Goal: Check status: Check status

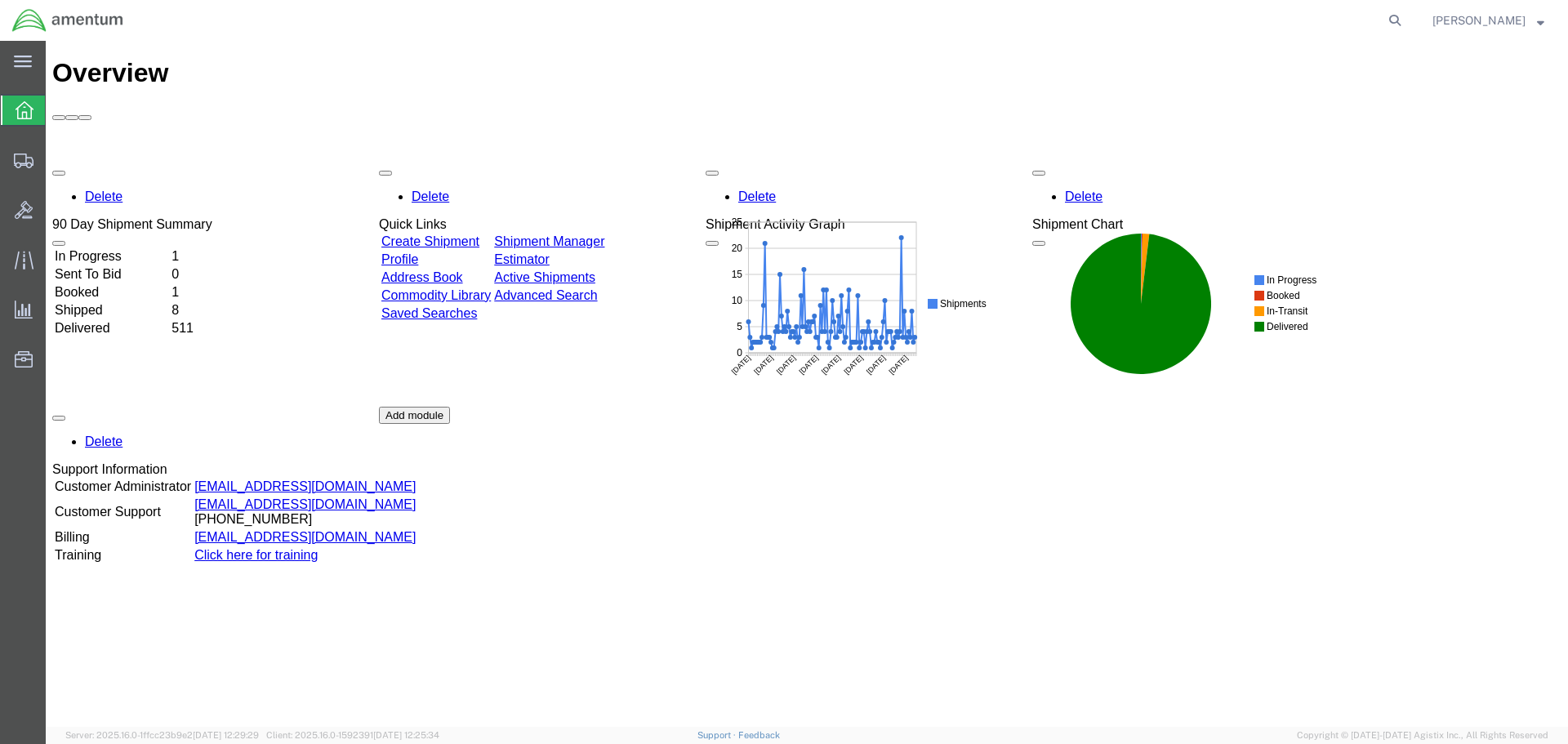
click at [601, 234] on link "Shipment Manager" at bounding box center [550, 241] width 111 height 14
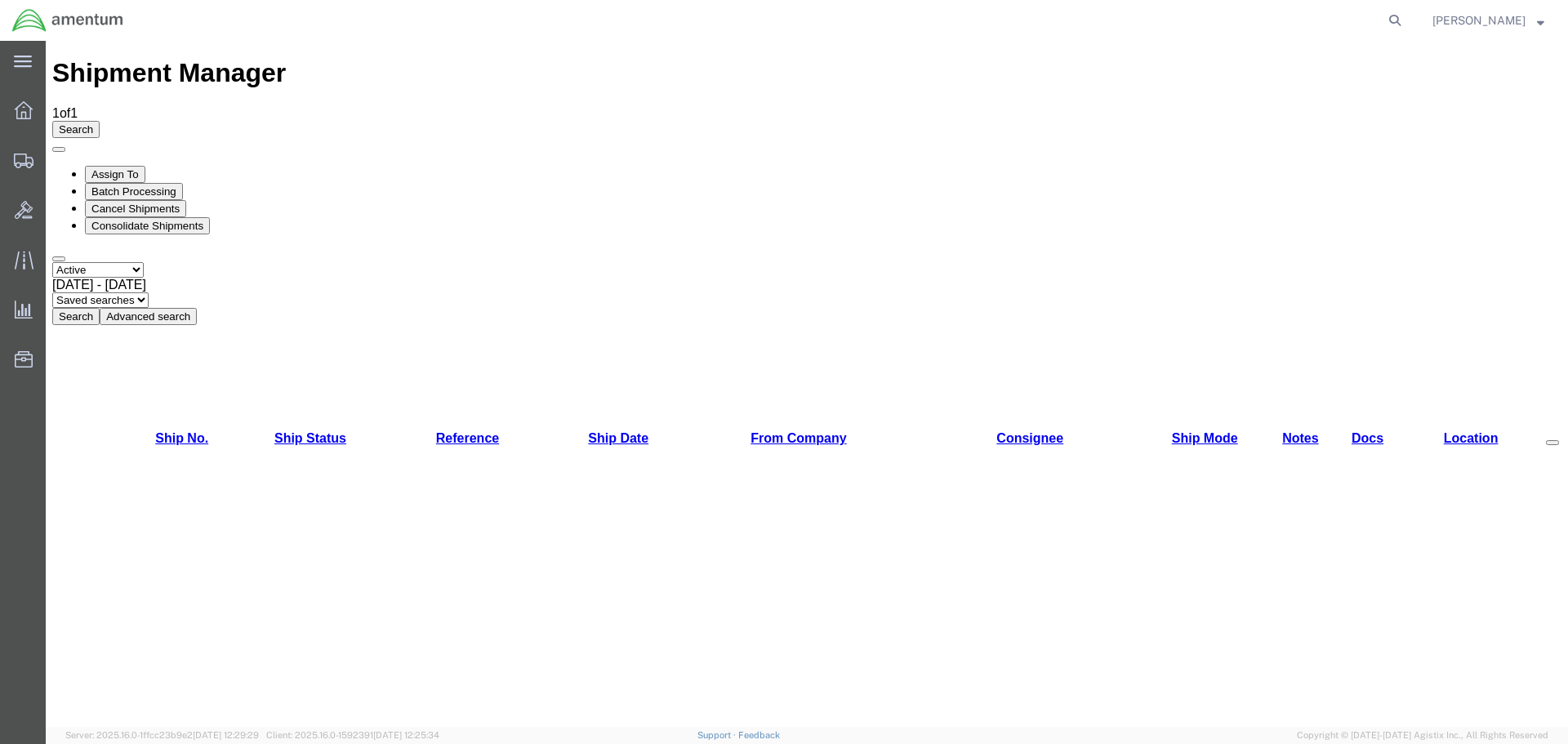
click at [121, 262] on select "Select status Active All Shipments Approved Booked Canceled Delivered Denied Ne…" at bounding box center [98, 270] width 92 height 15
select select "BOOKED"
click at [52, 262] on select "Select status Active All Shipments Approved Booked Canceled Delivered Denied Ne…" at bounding box center [98, 270] width 92 height 15
click at [100, 308] on button "Search" at bounding box center [76, 317] width 48 height 17
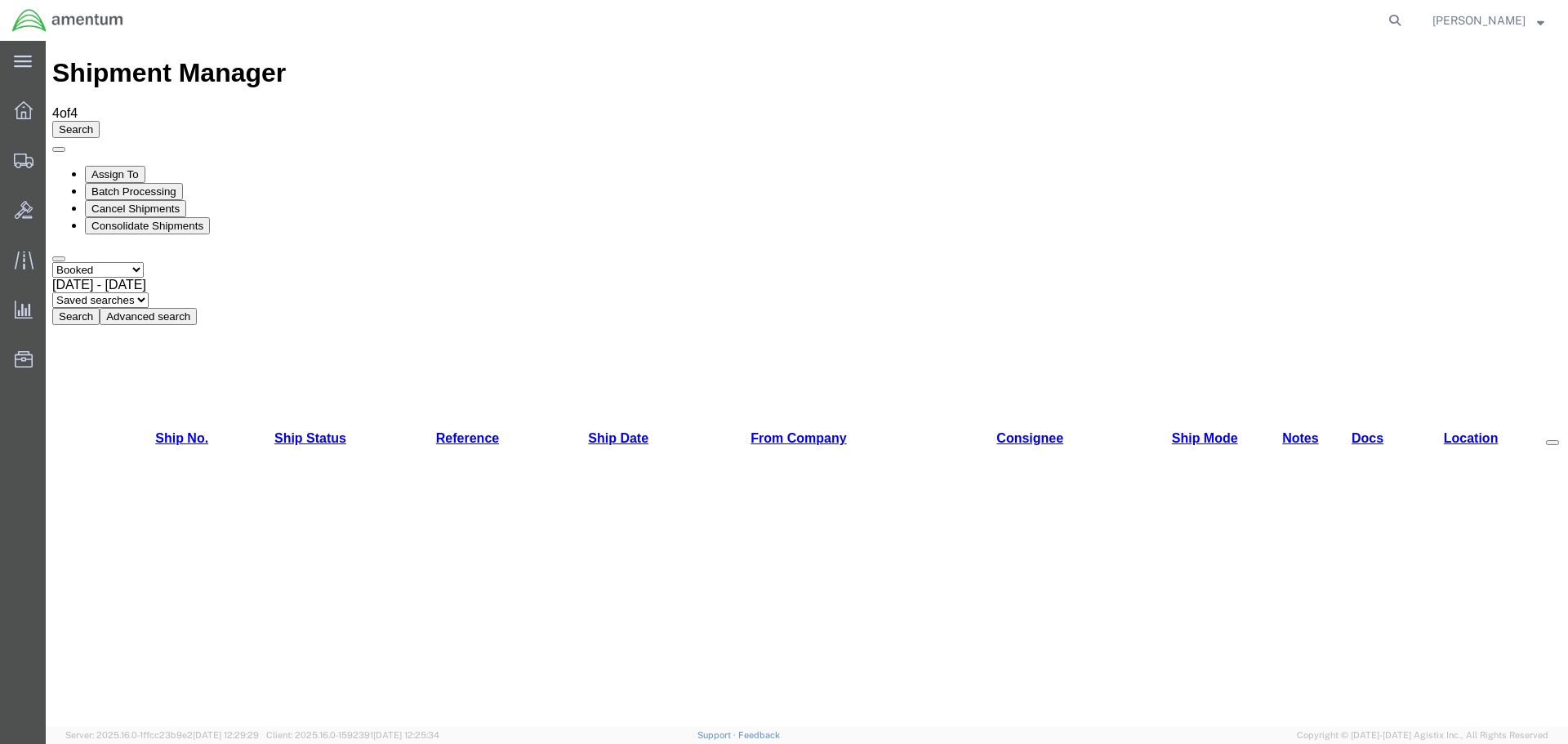
copy li "392065364429"
